Goal: Browse casually

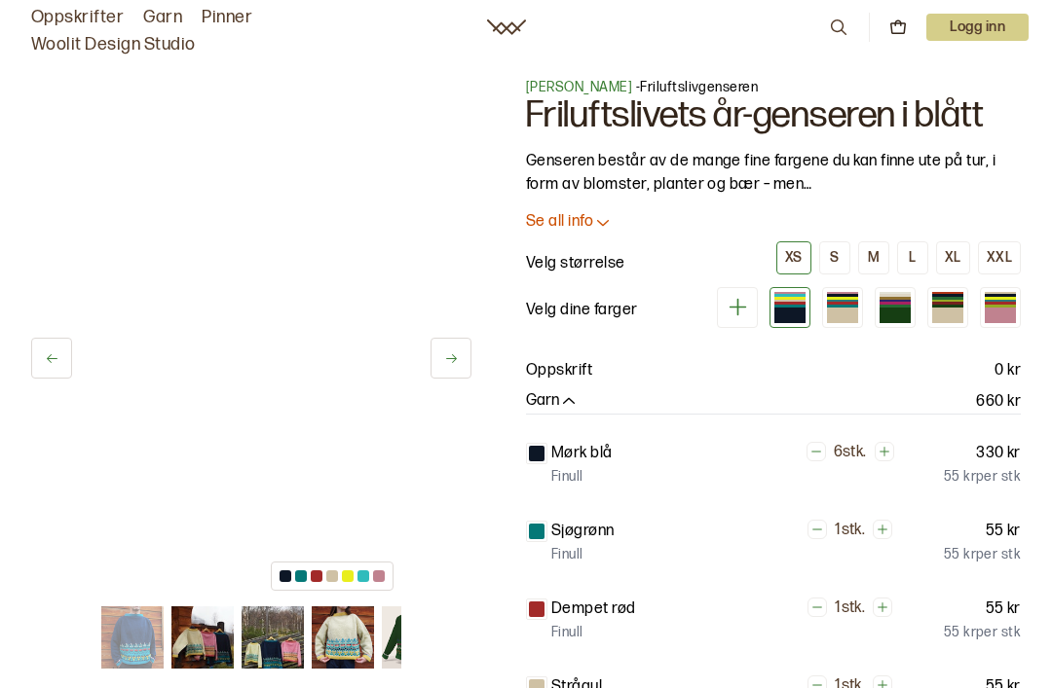
click at [336, 645] on img at bounding box center [343, 638] width 62 height 62
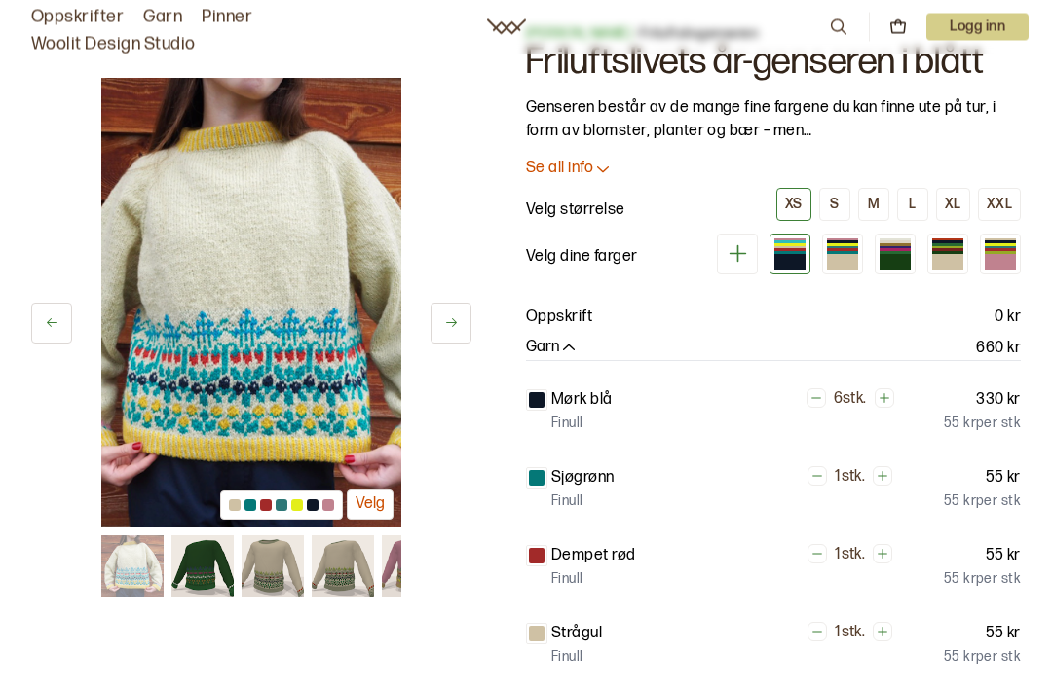
scroll to position [54, 0]
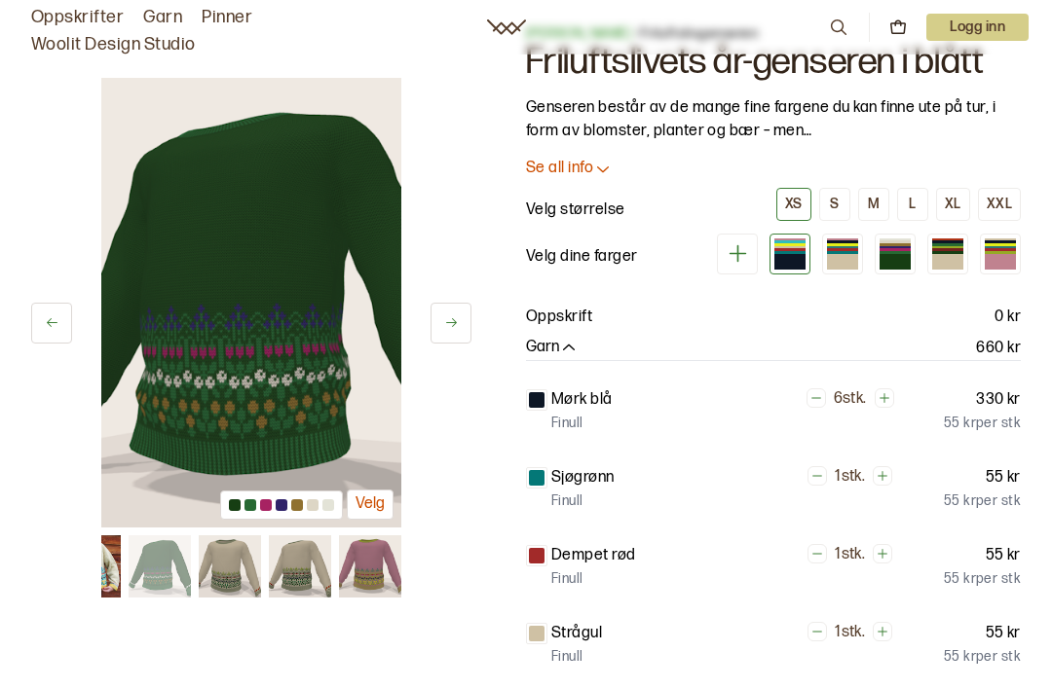
click at [291, 585] on img at bounding box center [300, 566] width 62 height 62
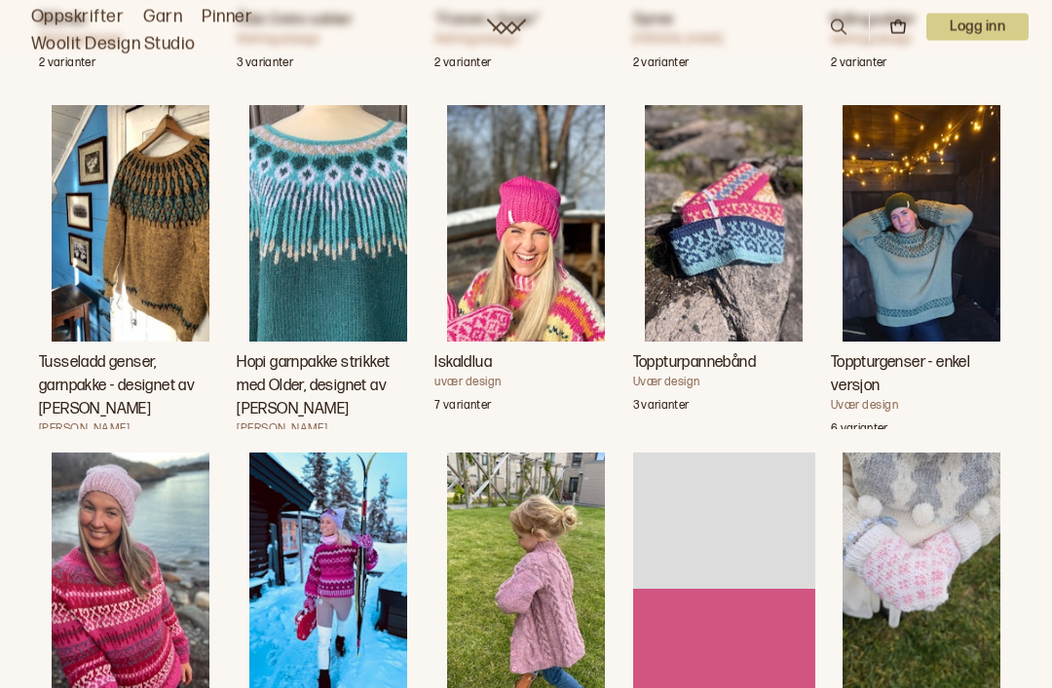
scroll to position [4349, 0]
click at [101, 605] on img "Toppturgenser" at bounding box center [131, 571] width 158 height 237
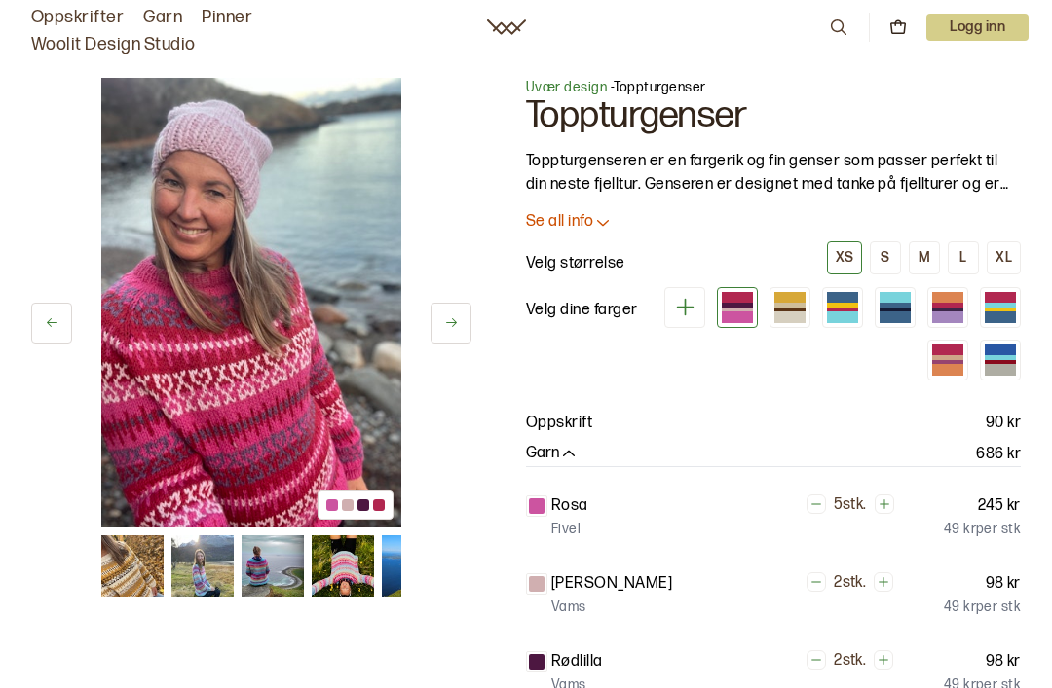
click at [128, 575] on img at bounding box center [132, 566] width 62 height 62
click at [113, 572] on img at bounding box center [132, 566] width 62 height 62
click at [128, 571] on img at bounding box center [132, 566] width 62 height 62
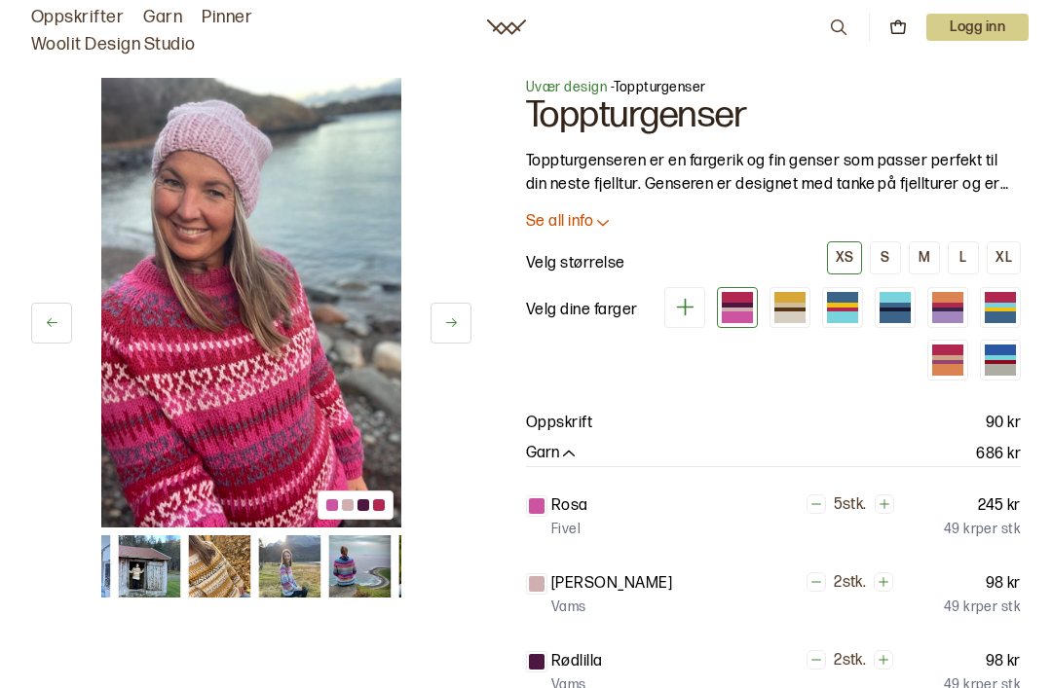
click at [346, 503] on div at bounding box center [348, 505] width 12 height 12
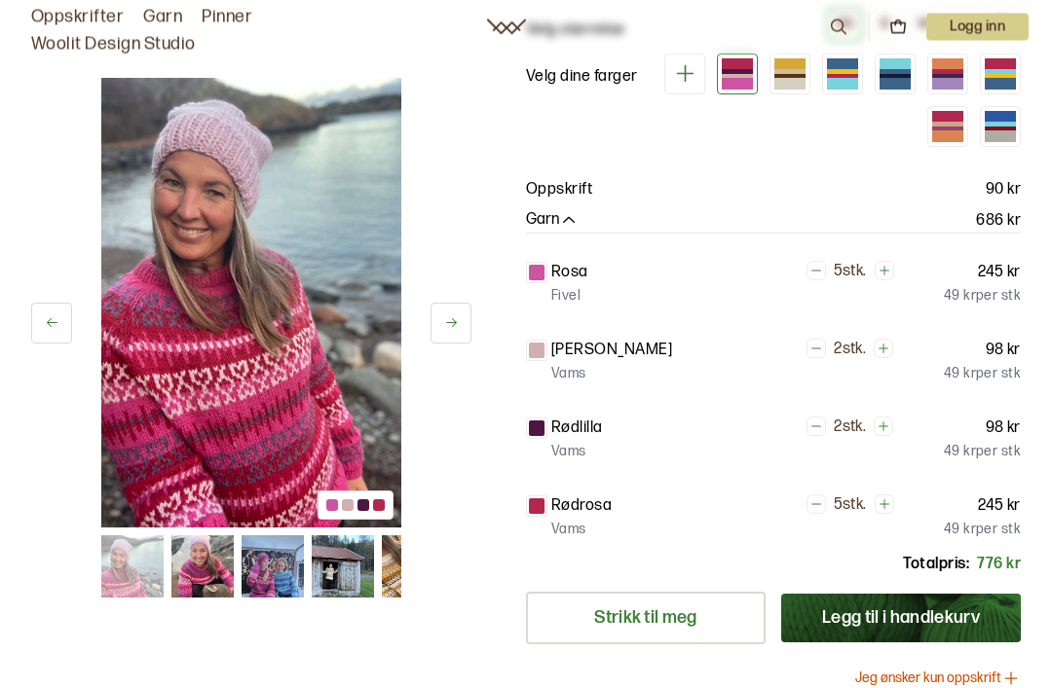
scroll to position [195, 0]
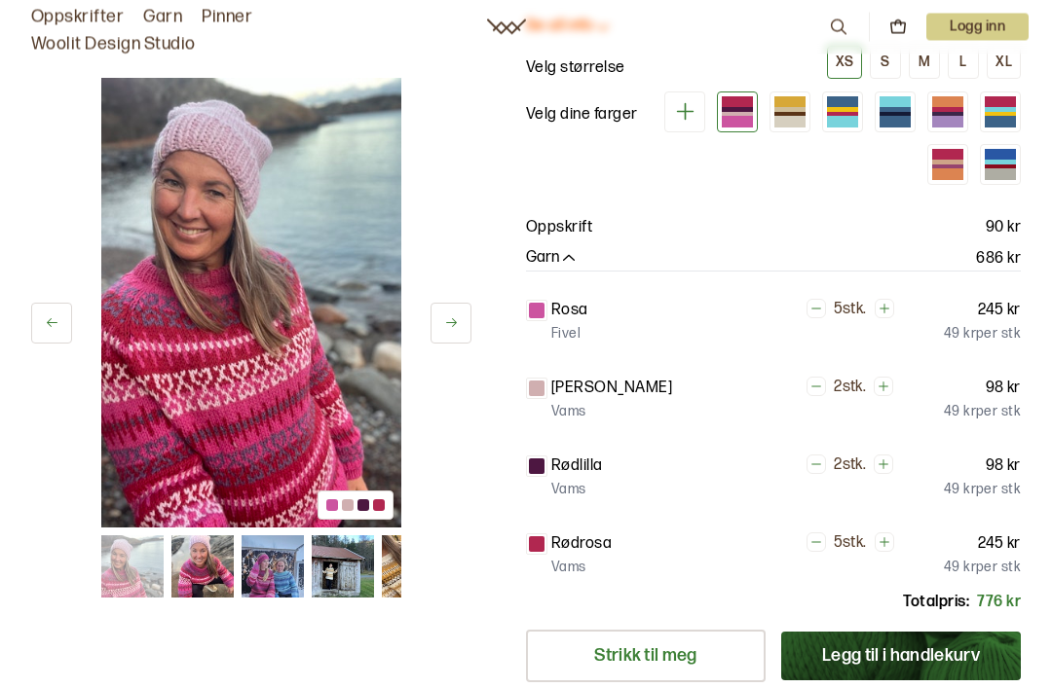
click at [146, 541] on img at bounding box center [132, 566] width 62 height 62
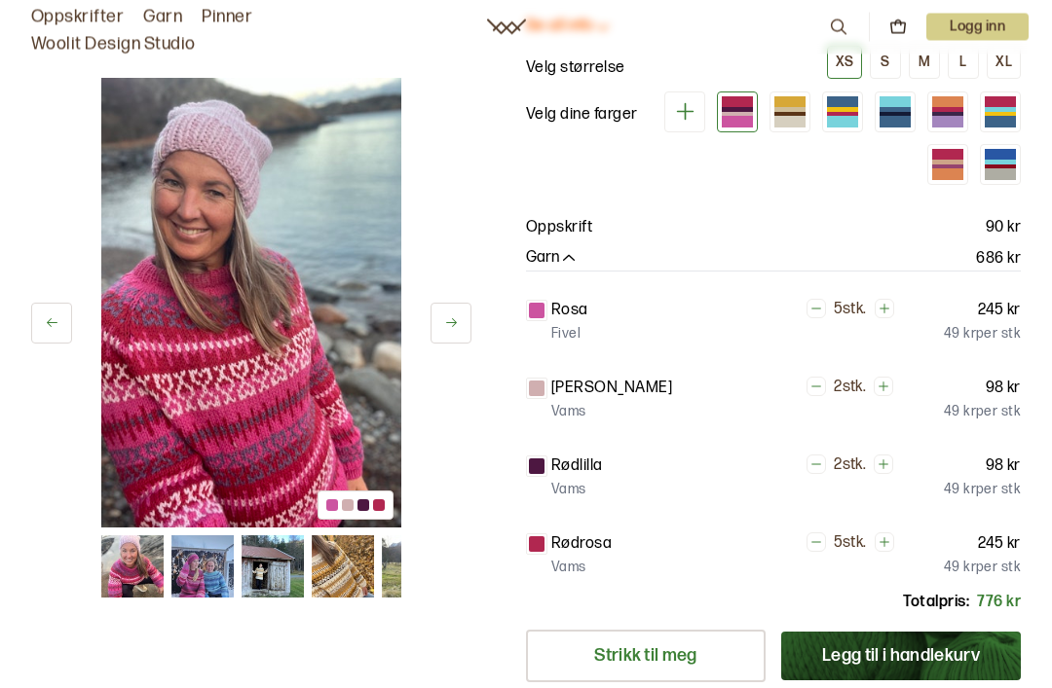
click at [203, 558] on img at bounding box center [202, 566] width 62 height 62
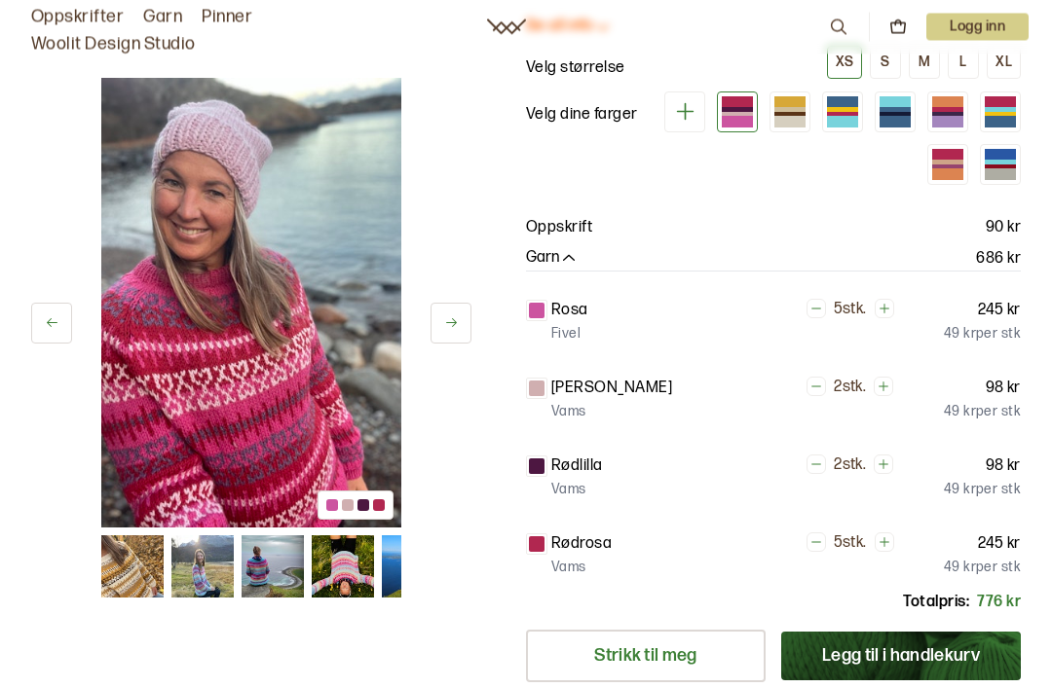
click at [199, 572] on img at bounding box center [202, 566] width 62 height 62
click at [187, 563] on img at bounding box center [202, 566] width 62 height 62
click at [204, 568] on img at bounding box center [202, 566] width 62 height 62
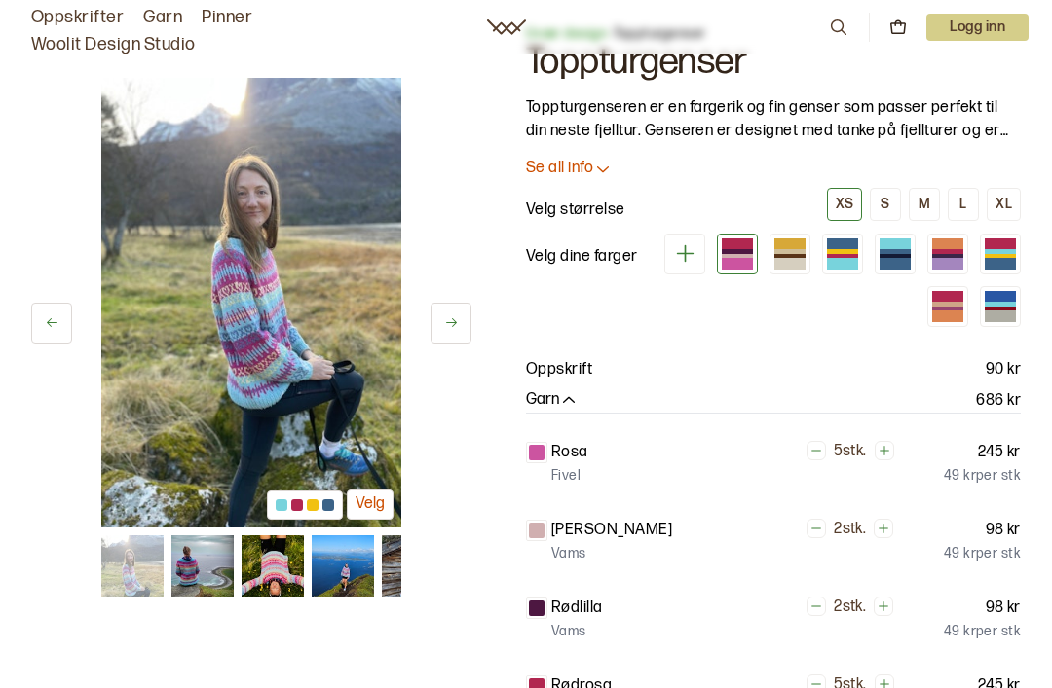
scroll to position [0, 0]
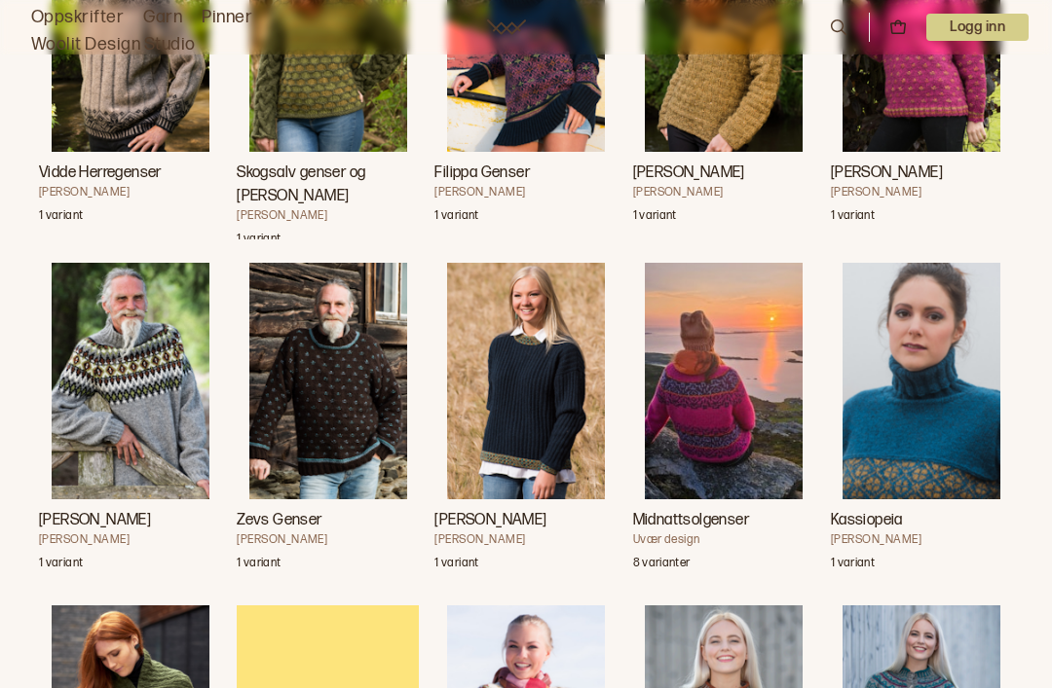
scroll to position [5841, 0]
